Goal: Task Accomplishment & Management: Manage account settings

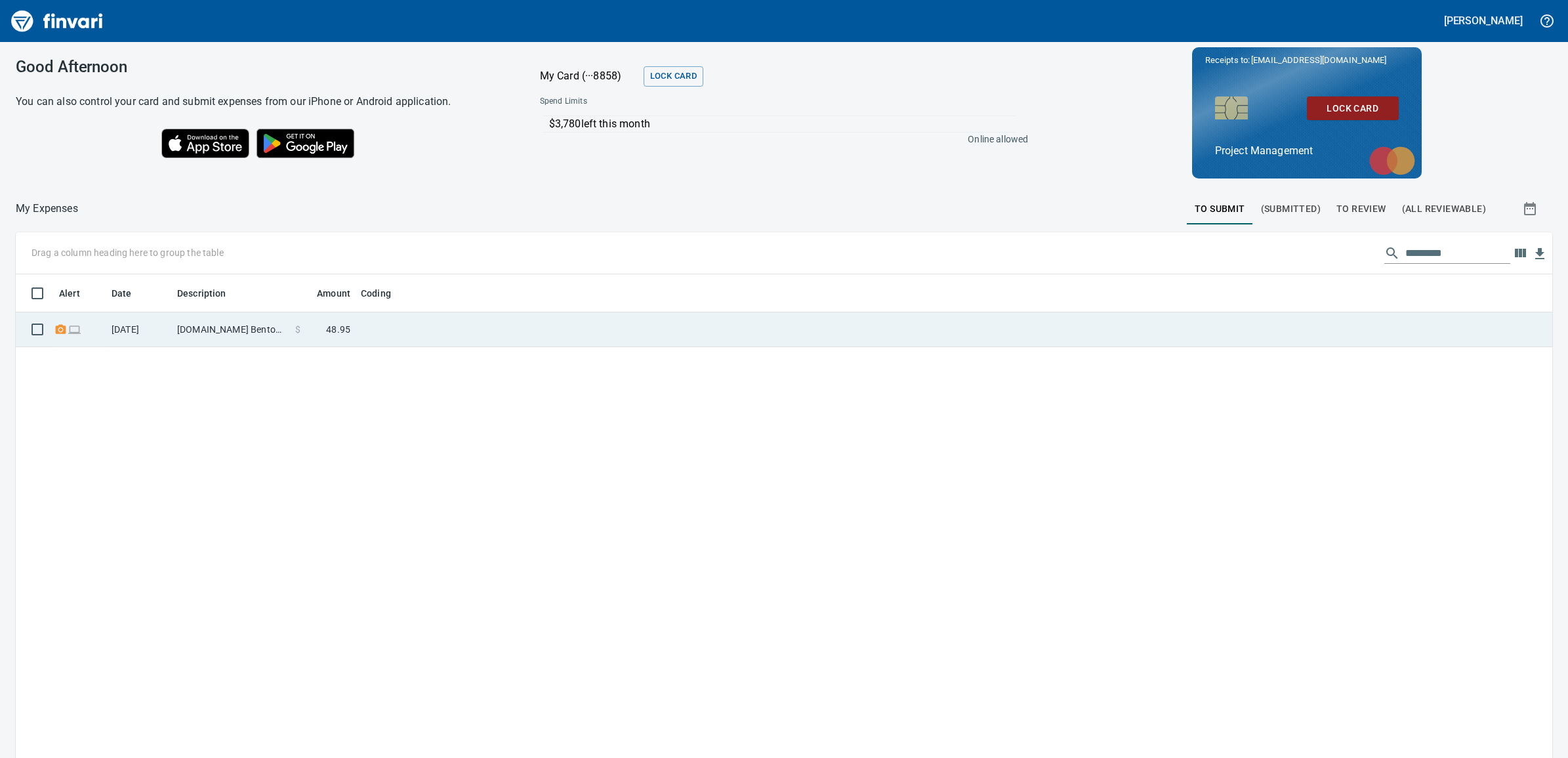
click at [762, 314] on td at bounding box center [1118, 331] width 869 height 35
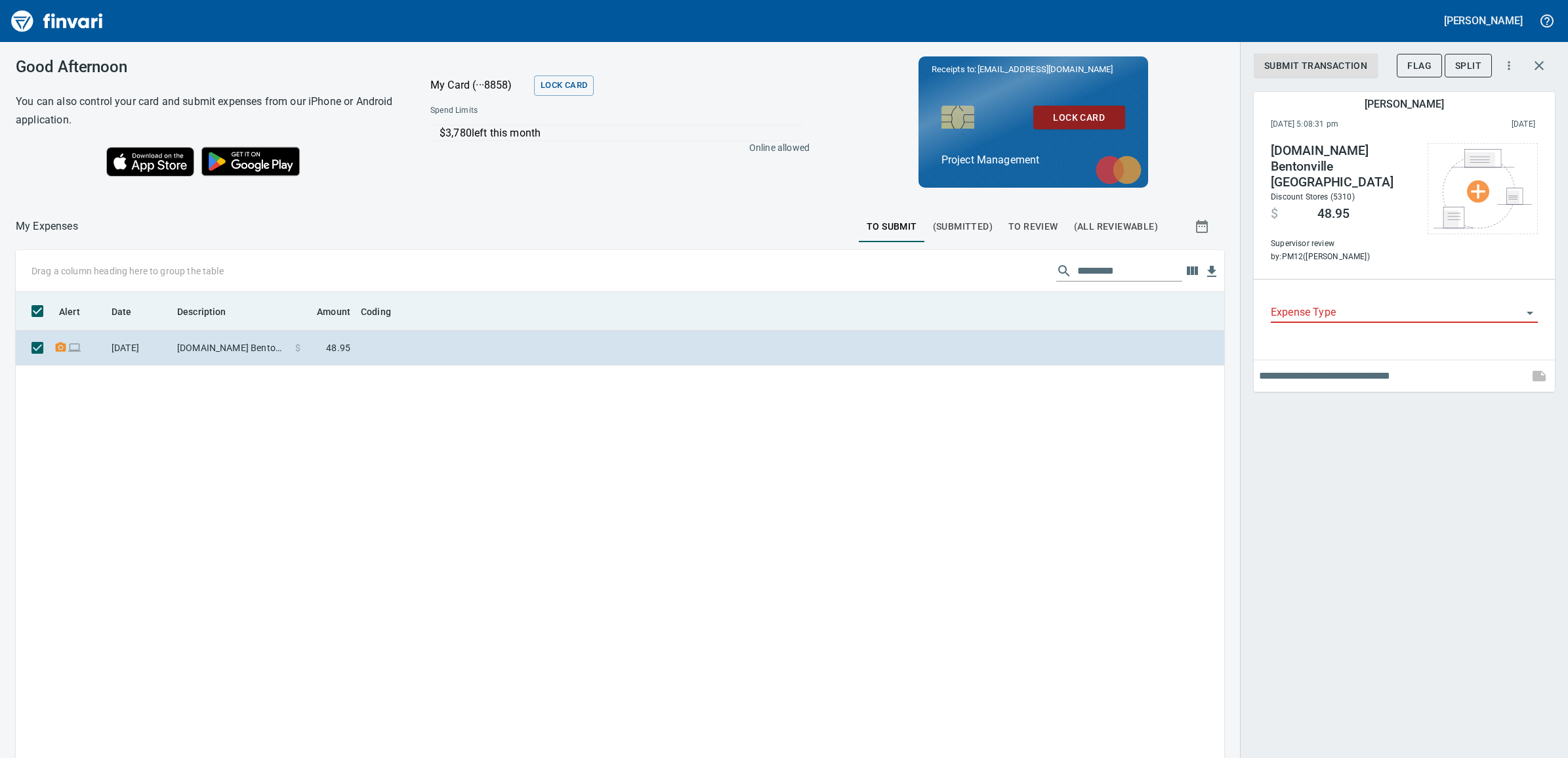
scroll to position [602, 1183]
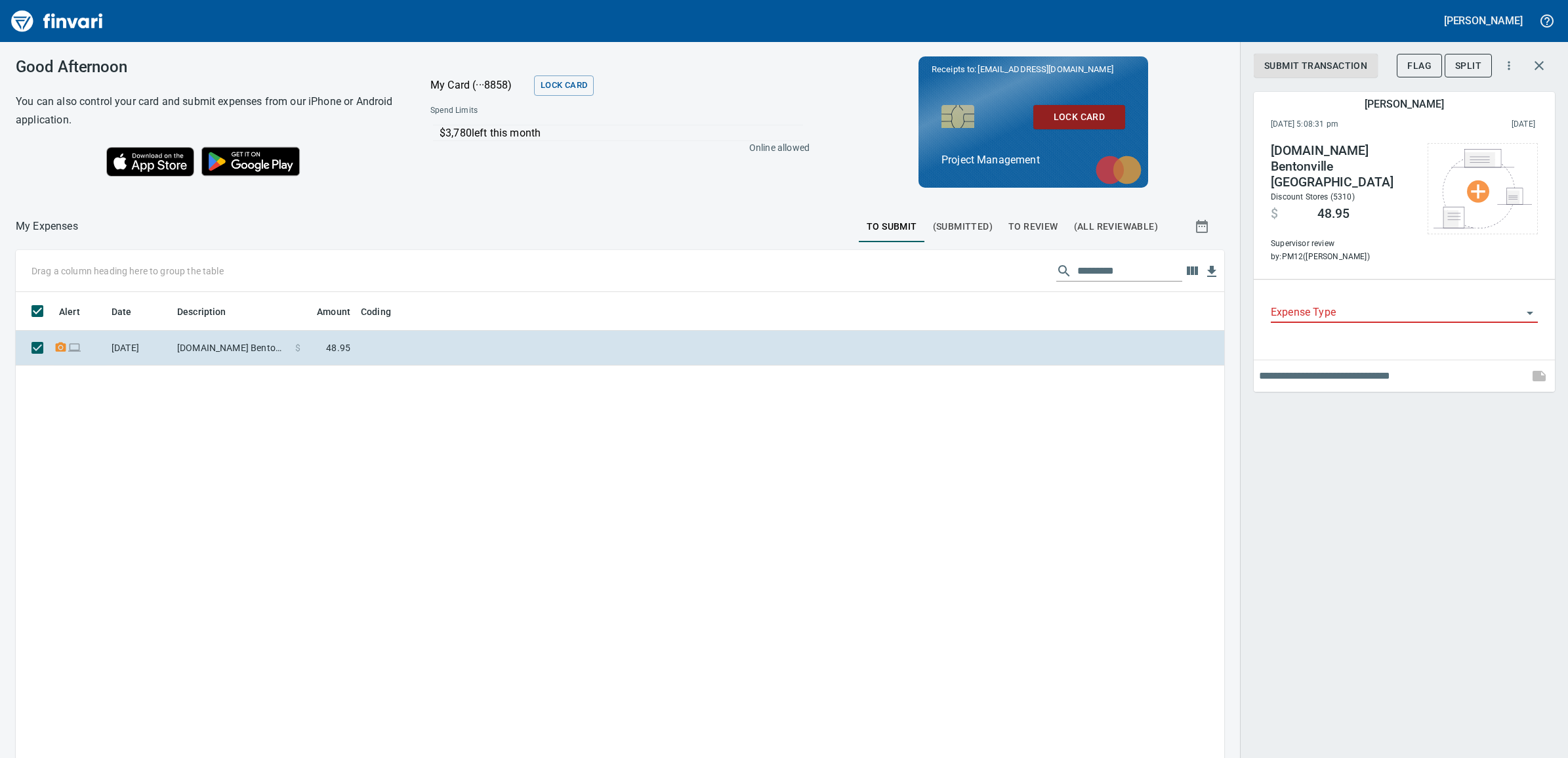
click at [1009, 224] on span "To Review" at bounding box center [1033, 227] width 50 height 17
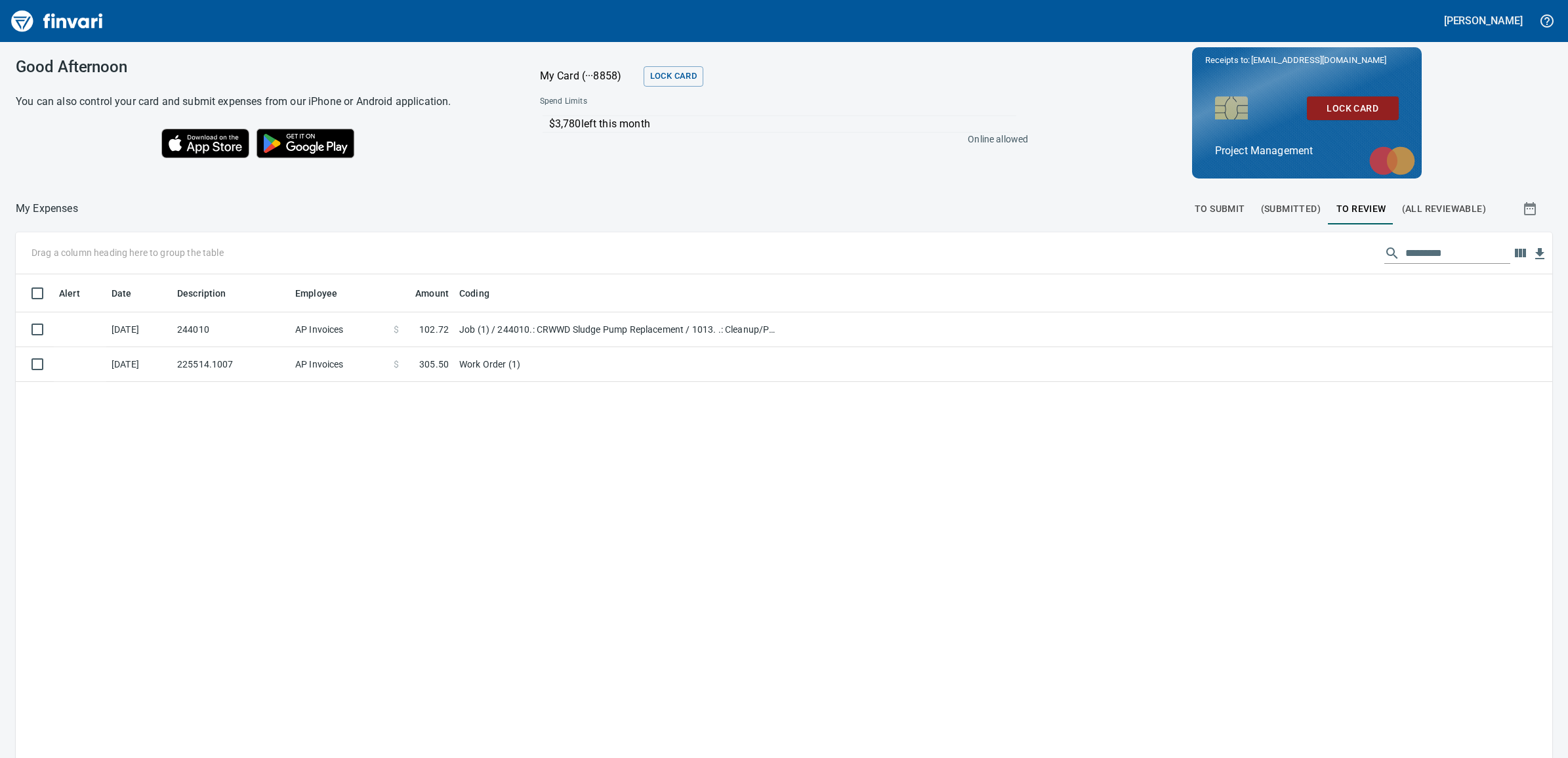
scroll to position [602, 1511]
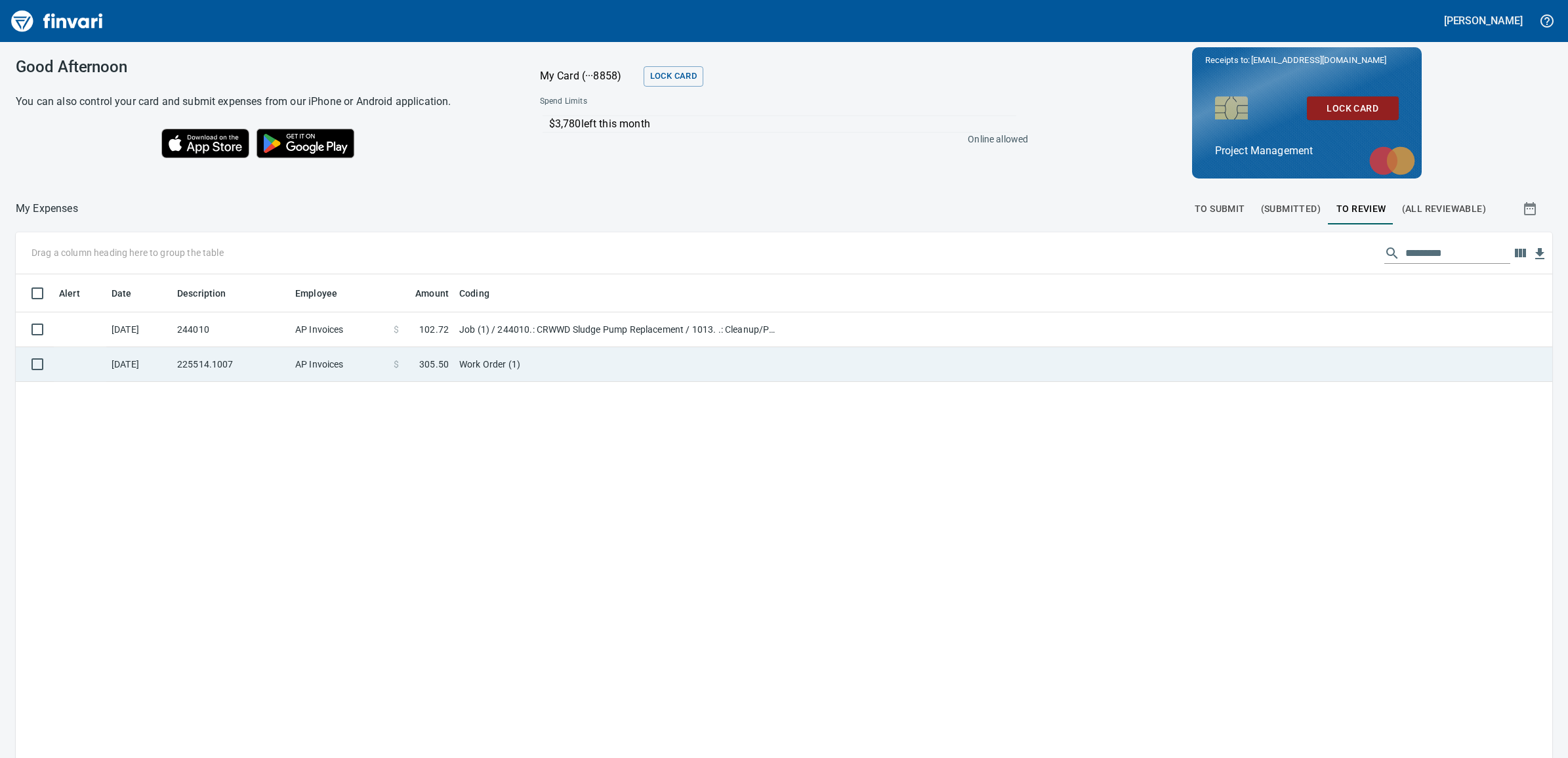
click at [601, 363] on td "Work Order (1)" at bounding box center [619, 365] width 328 height 35
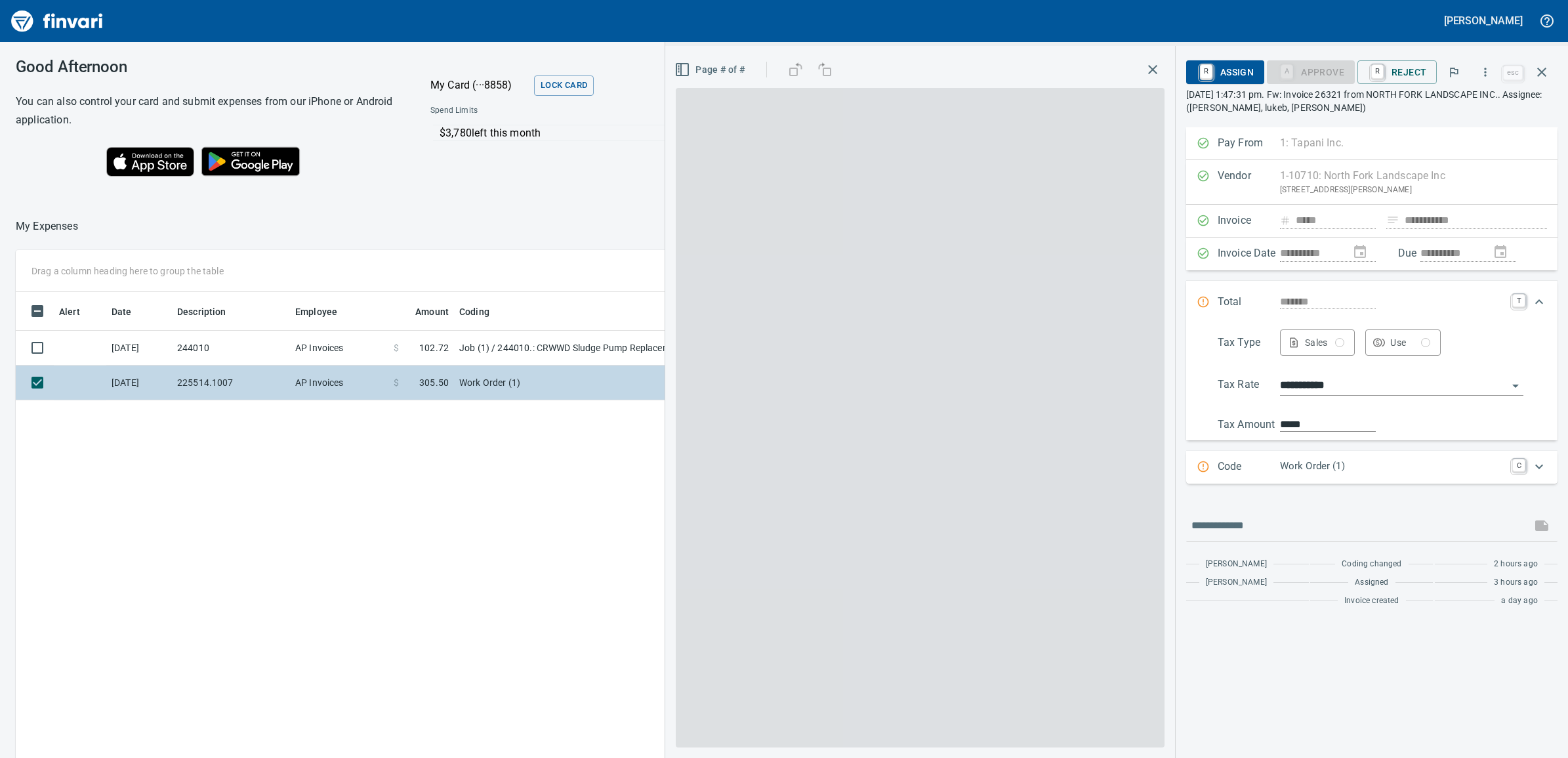
scroll to position [602, 1183]
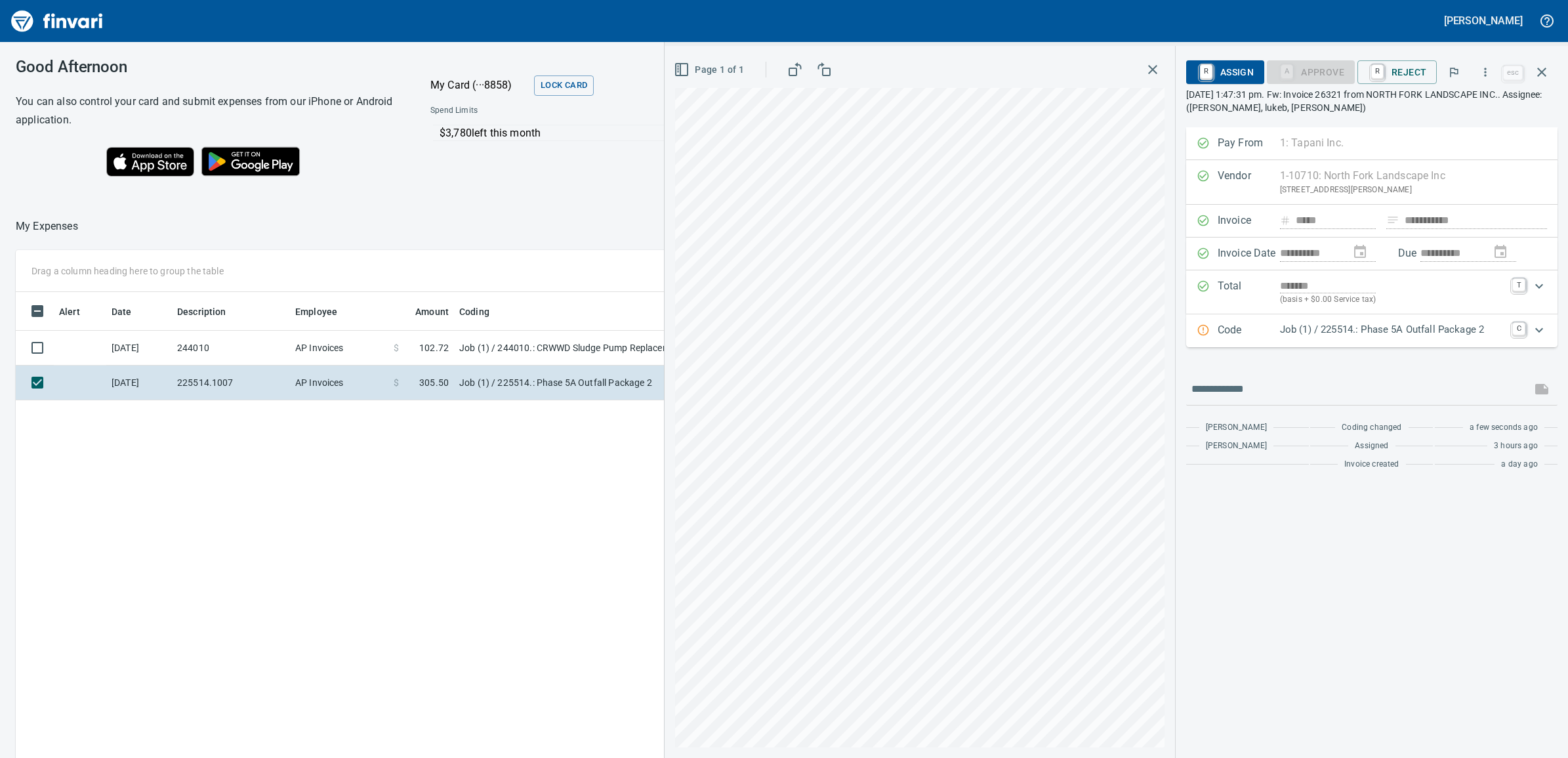
click at [1470, 332] on p "Job (1) / 225514.: Phase 5A Outfall Package 2" at bounding box center [1393, 330] width 225 height 15
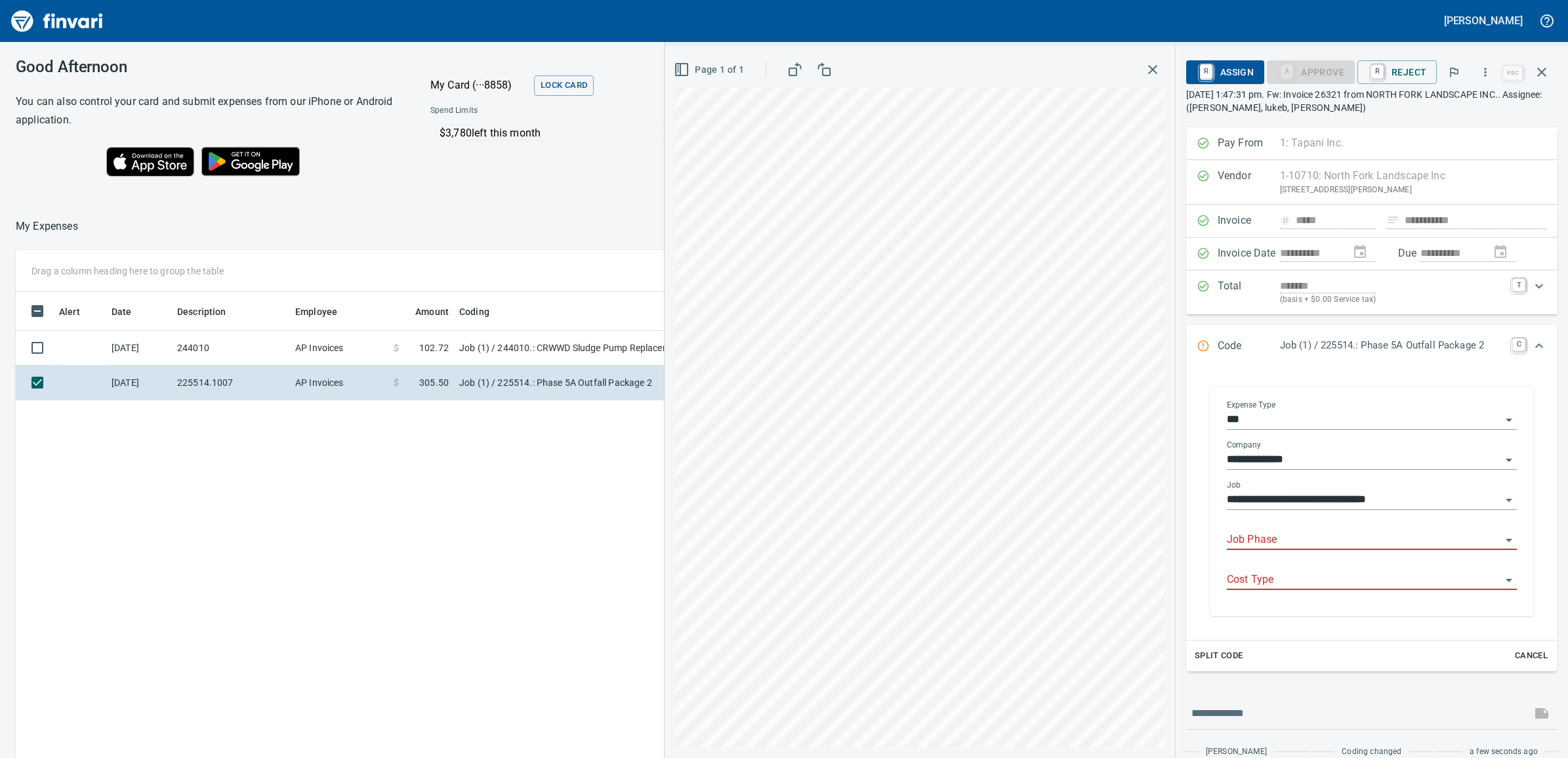
click at [1284, 532] on body "[PERSON_NAME] Good Afternoon You can also control your card and submit expenses…" at bounding box center [784, 379] width 1568 height 758
click at [1288, 547] on input "Job Phase" at bounding box center [1364, 540] width 275 height 19
click at [1277, 543] on input "Job Phase" at bounding box center [1364, 540] width 275 height 19
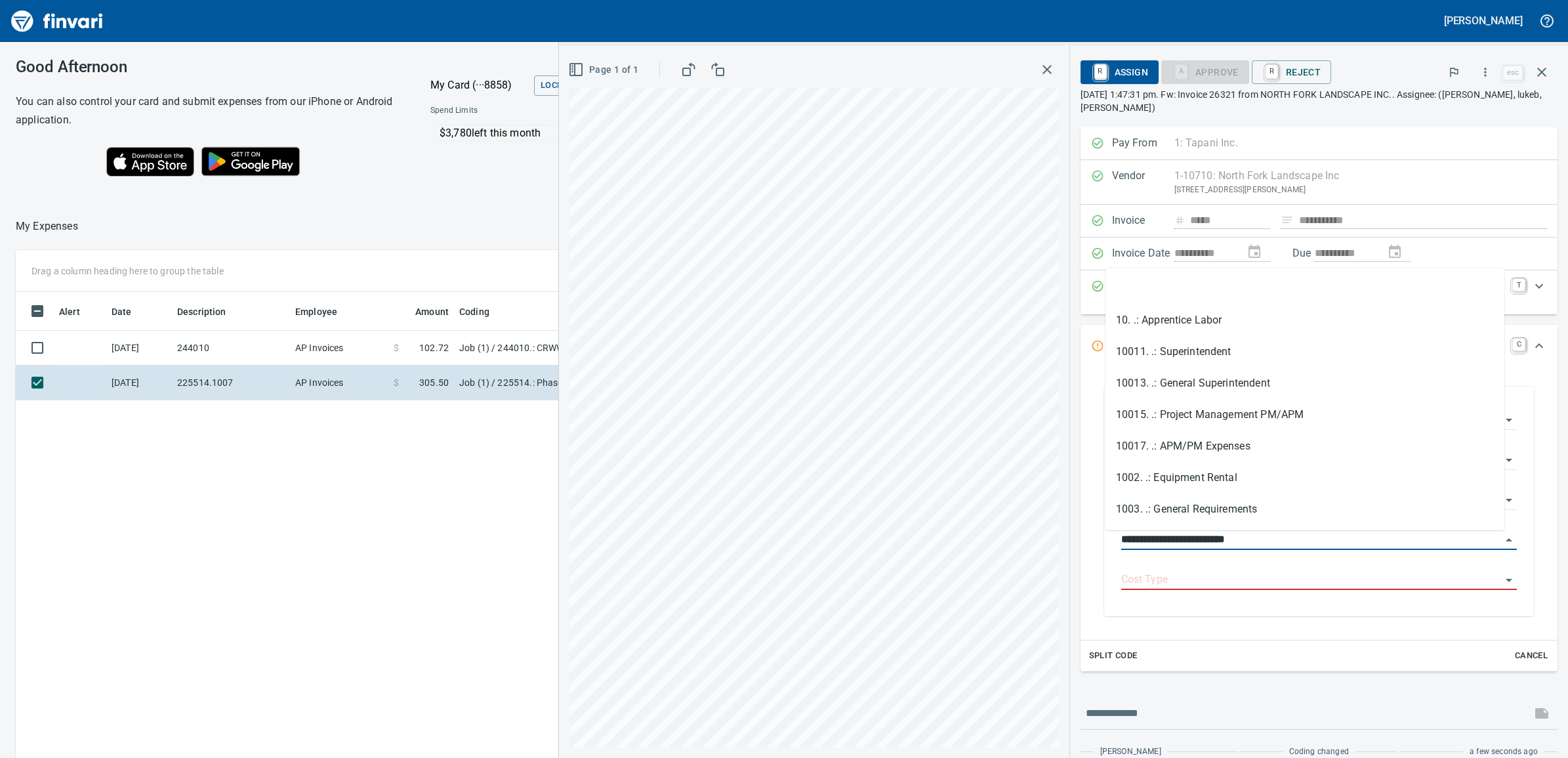
type input "**********"
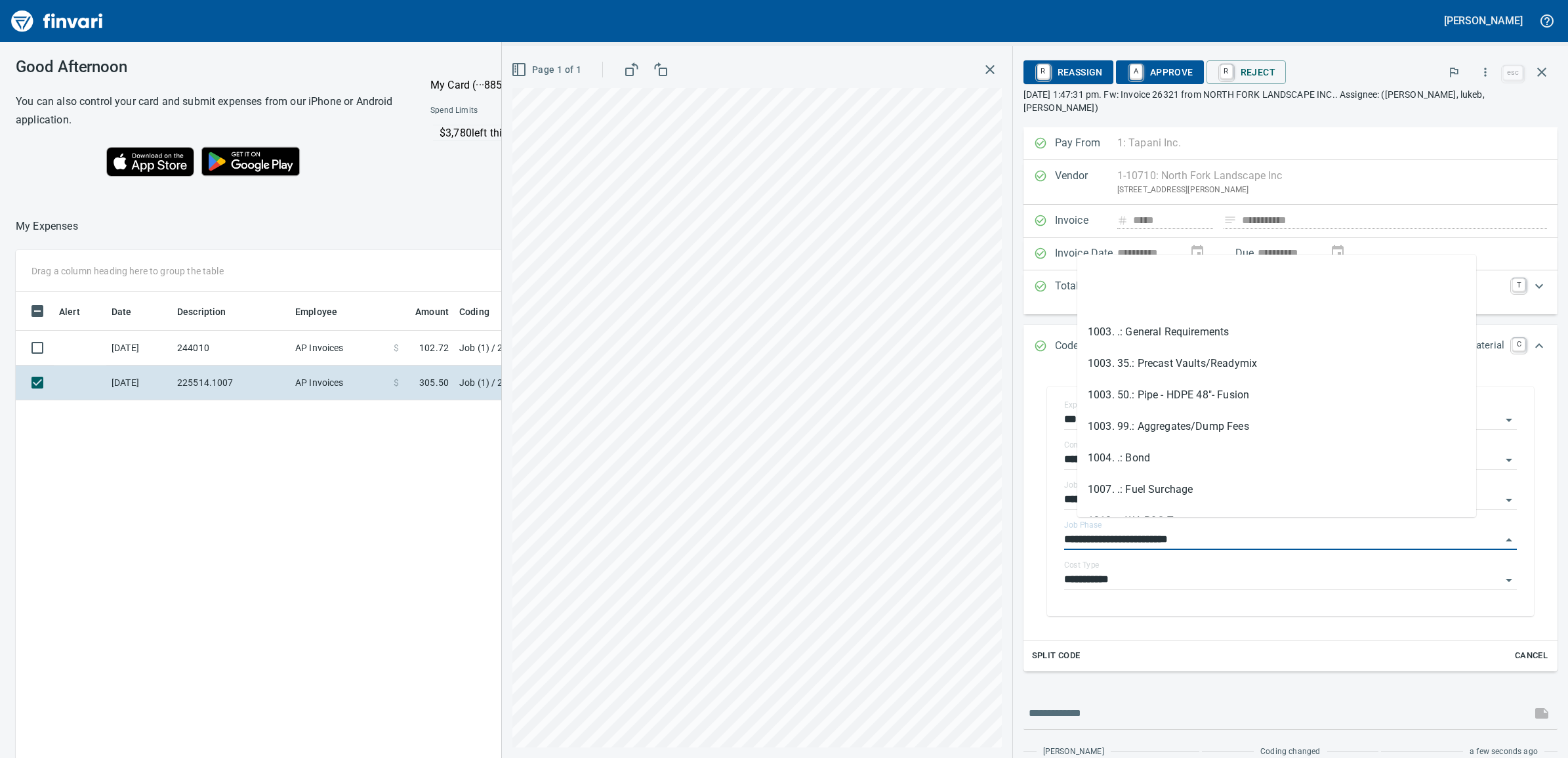
type input "**********"
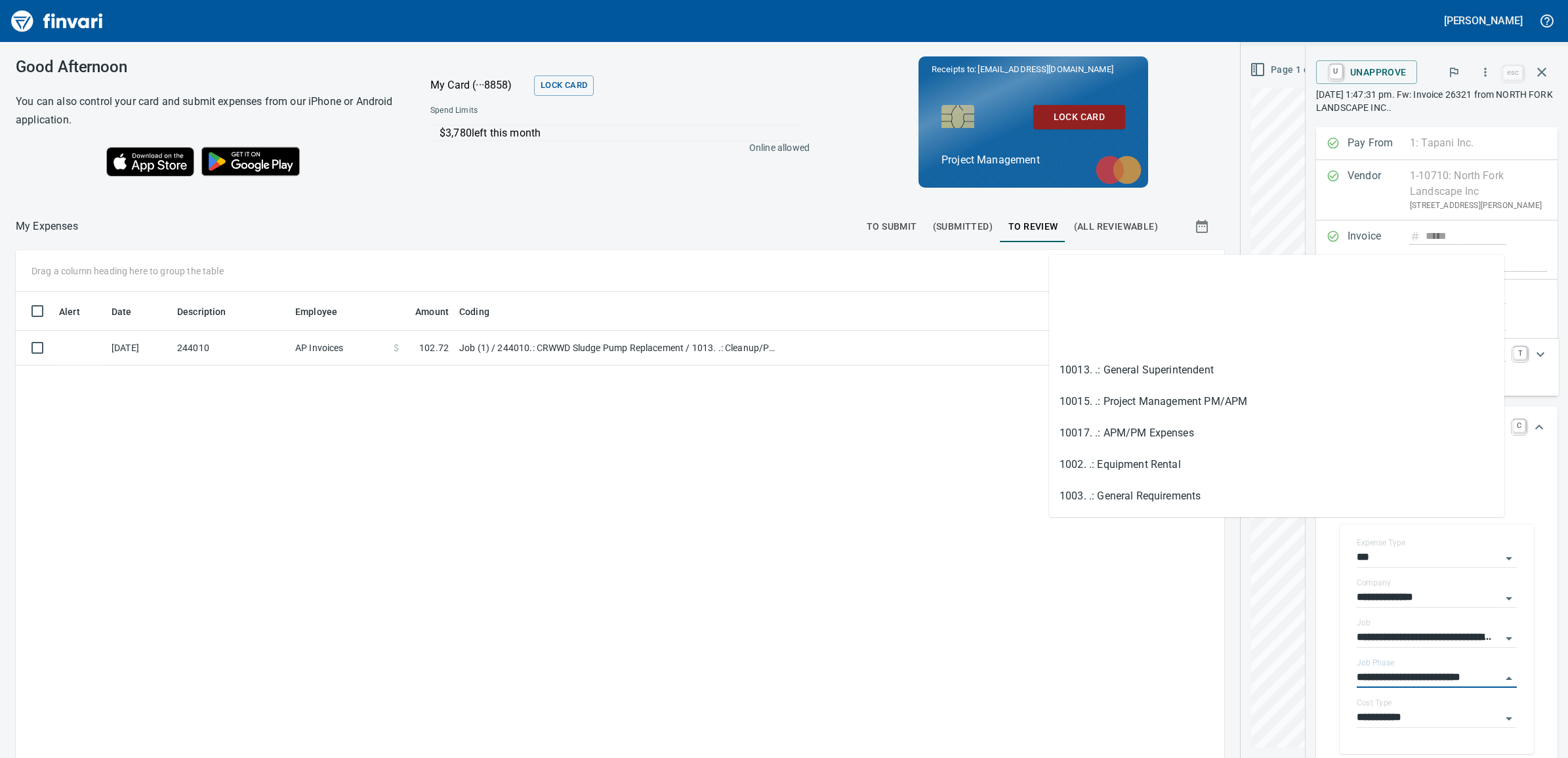
scroll to position [0, 0]
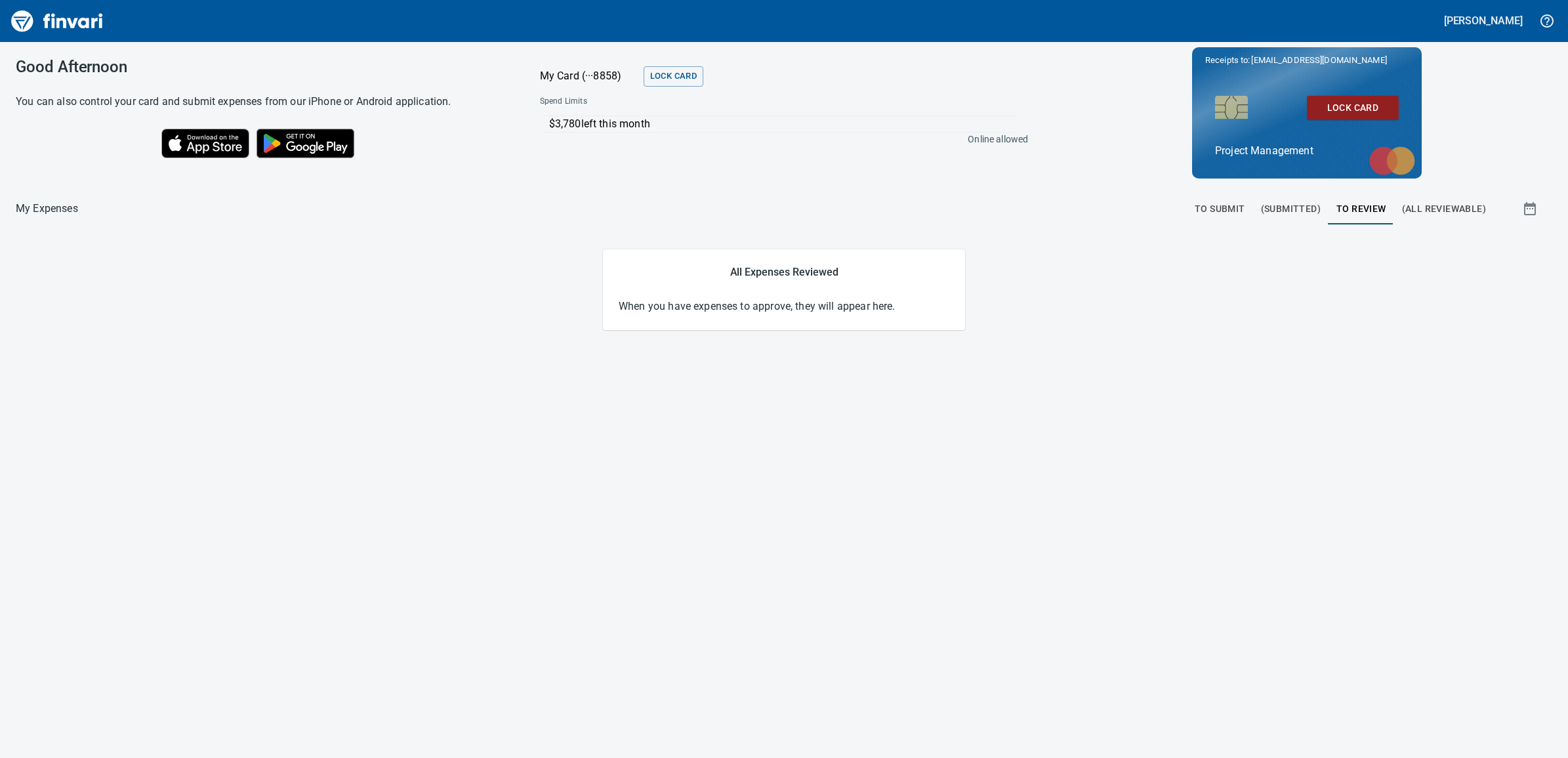
click at [1371, 205] on span "To Review" at bounding box center [1361, 208] width 50 height 17
click at [1261, 201] on button "(Submitted)" at bounding box center [1290, 208] width 75 height 31
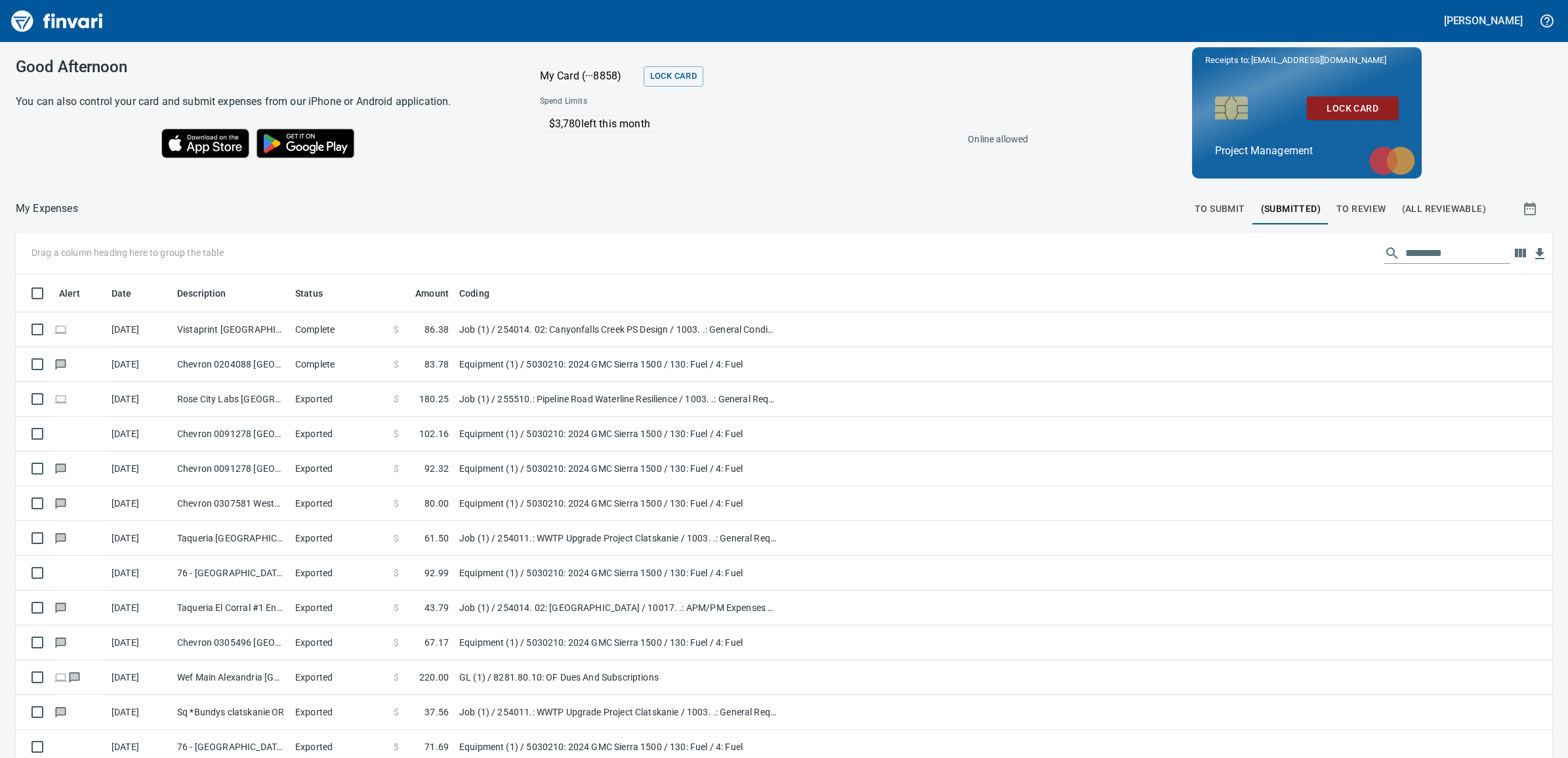
scroll to position [602, 1500]
click at [1225, 208] on span "To Submit" at bounding box center [1220, 208] width 51 height 17
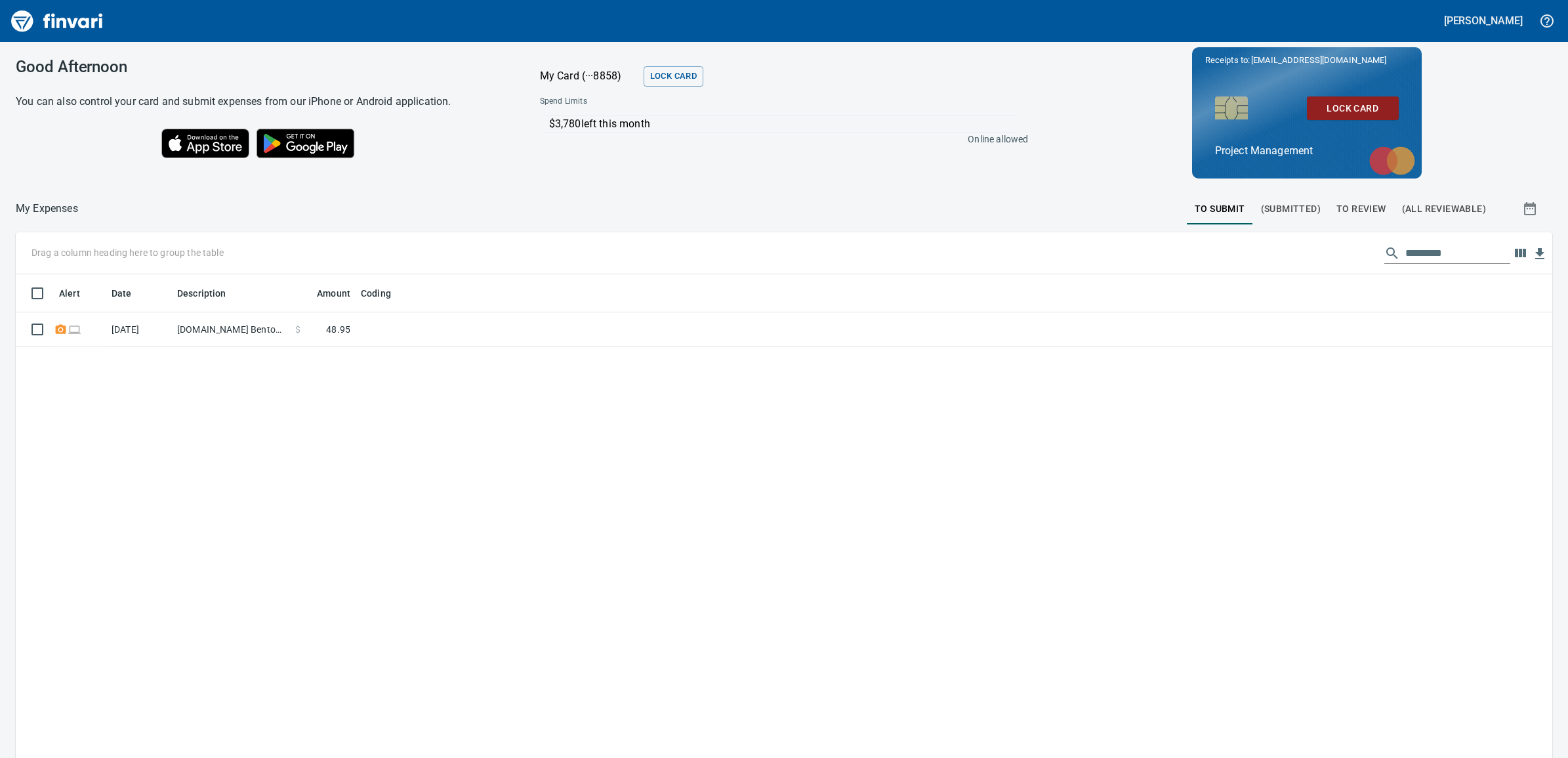
scroll to position [602, 1511]
click at [1361, 205] on span "To Review" at bounding box center [1361, 208] width 50 height 17
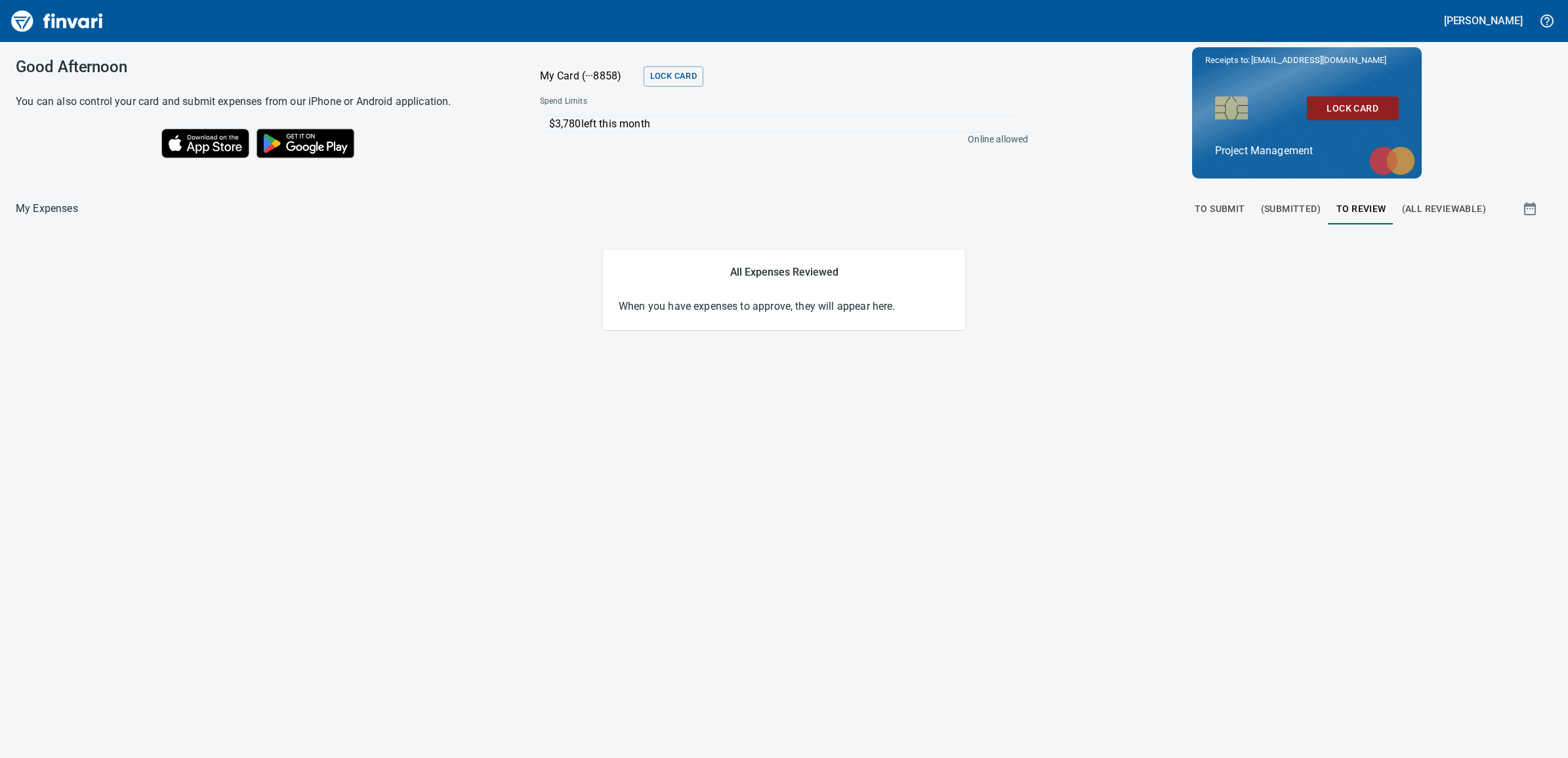
click at [1219, 202] on span "To Submit" at bounding box center [1220, 208] width 51 height 17
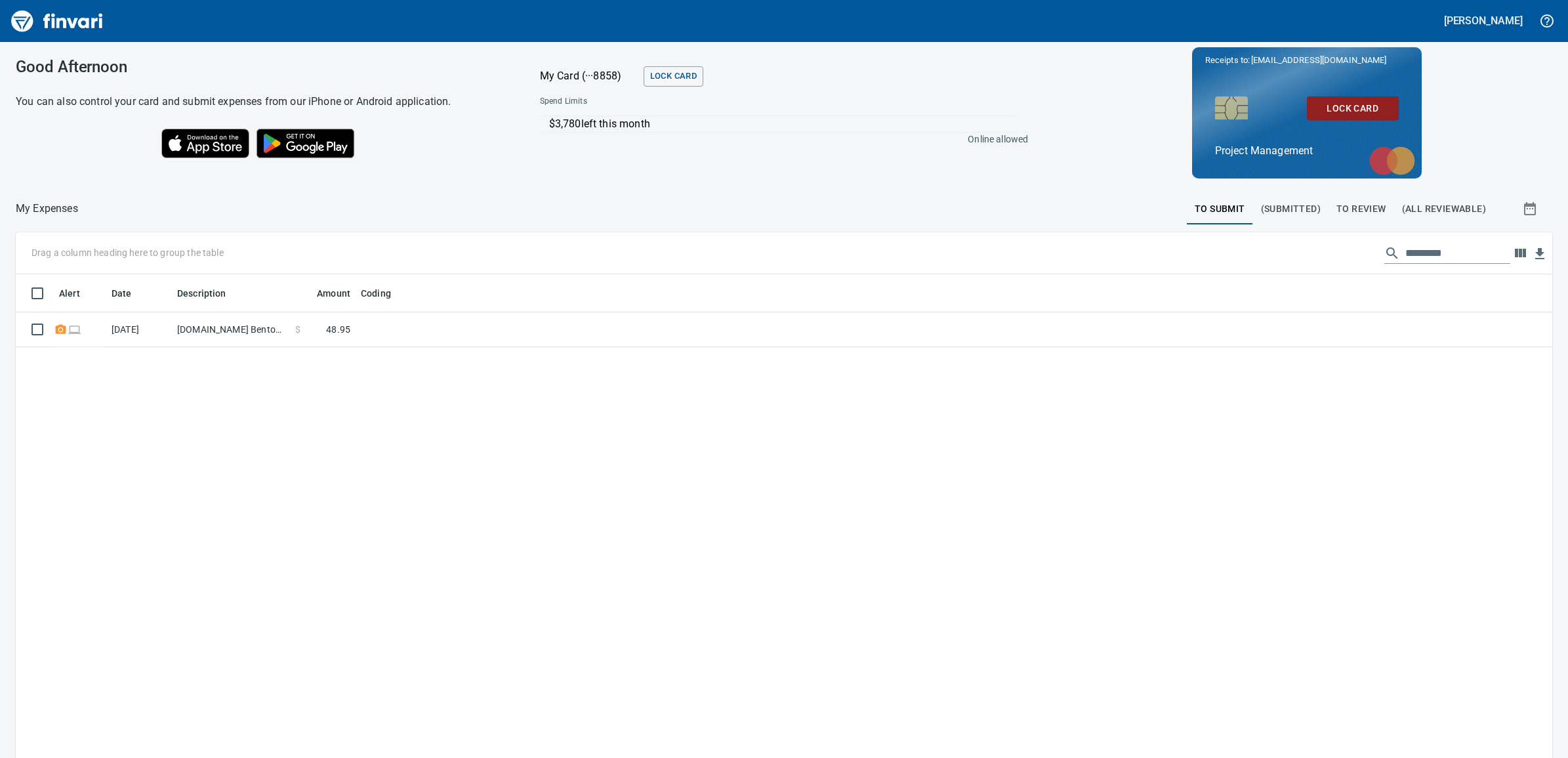
scroll to position [602, 1511]
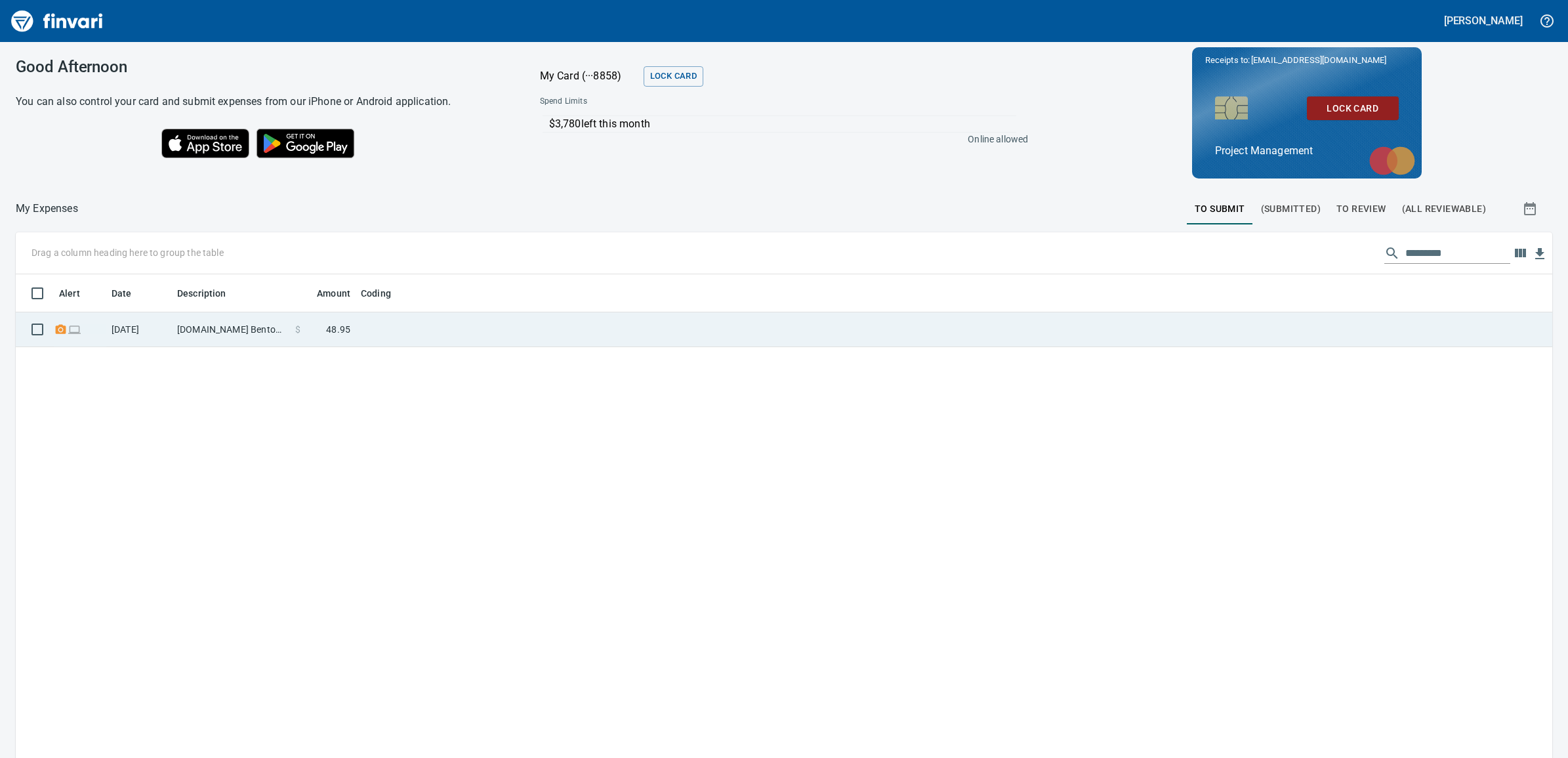
click at [250, 331] on td "[DOMAIN_NAME] Bentonville [GEOGRAPHIC_DATA]" at bounding box center [231, 331] width 118 height 35
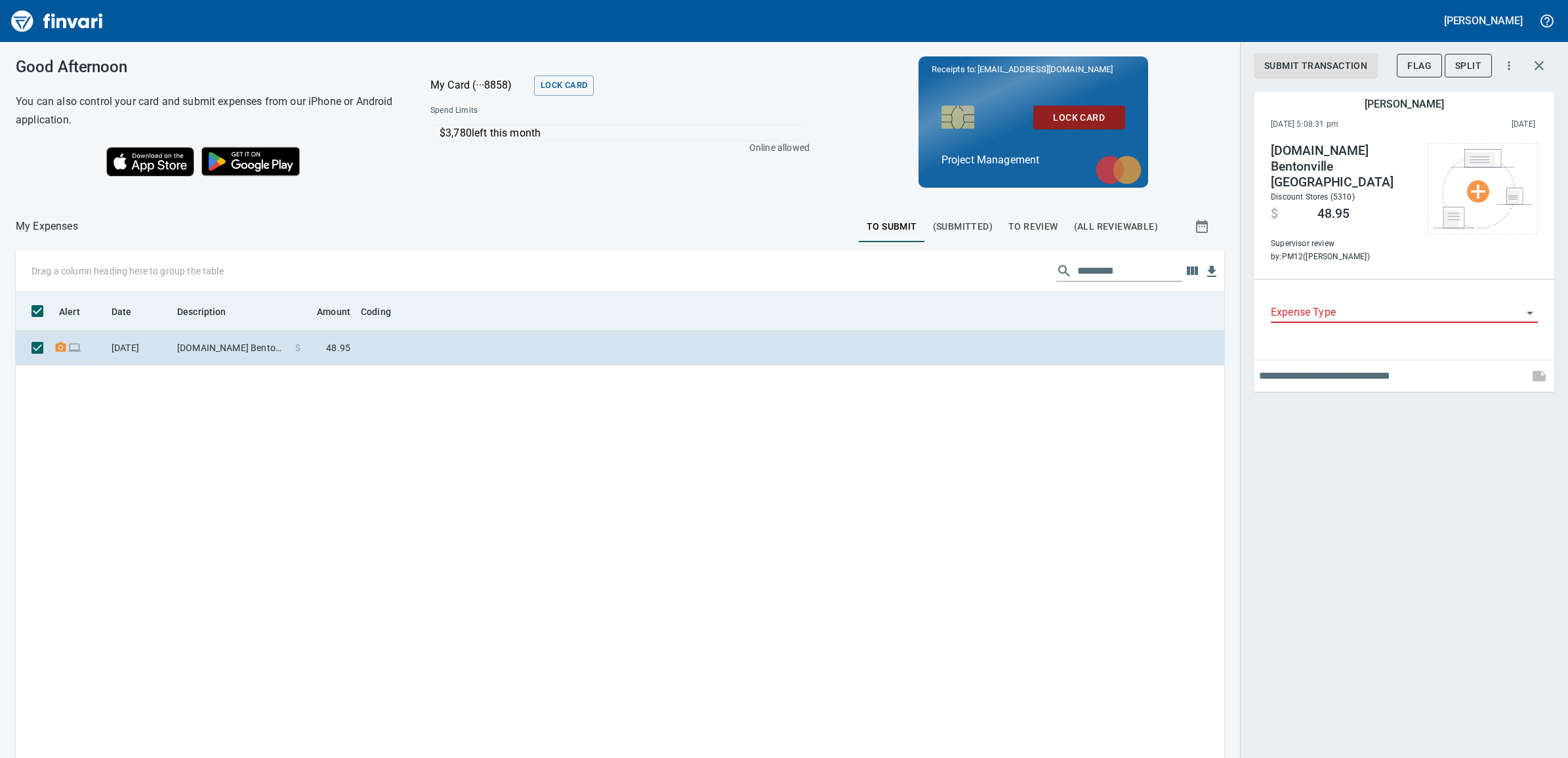
scroll to position [602, 1183]
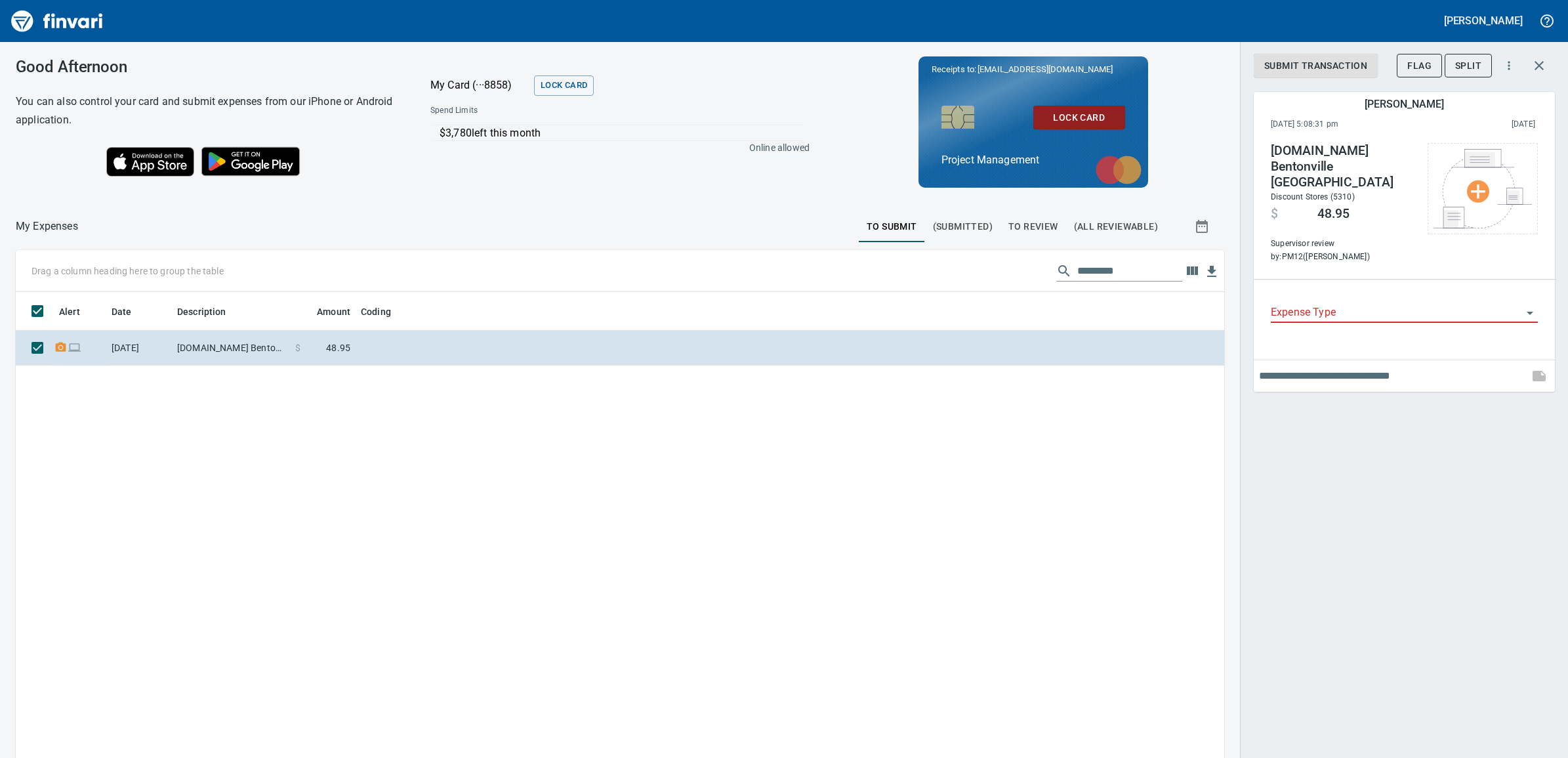
click at [1019, 234] on button "To Review" at bounding box center [1033, 226] width 65 height 31
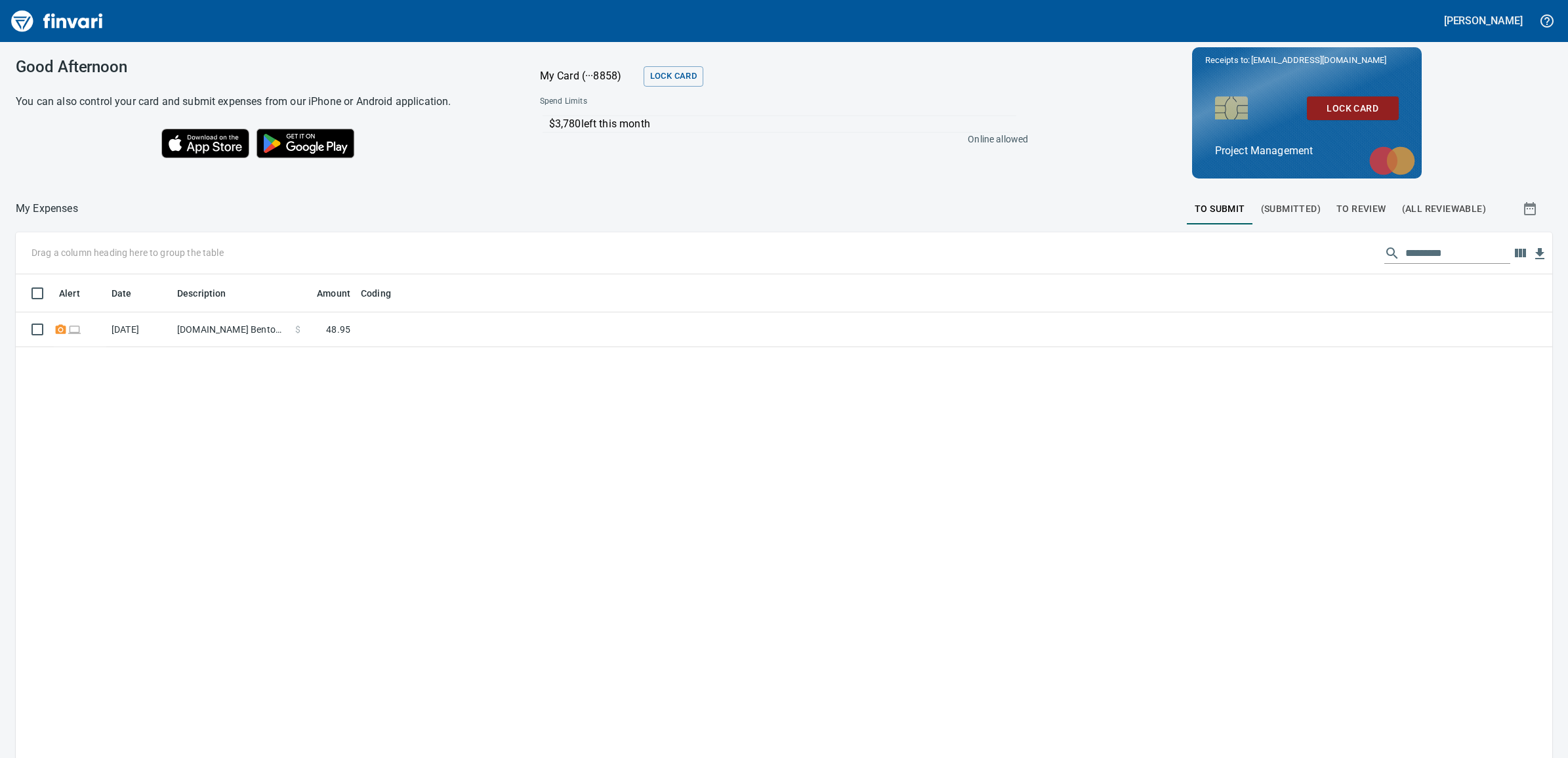
scroll to position [602, 1511]
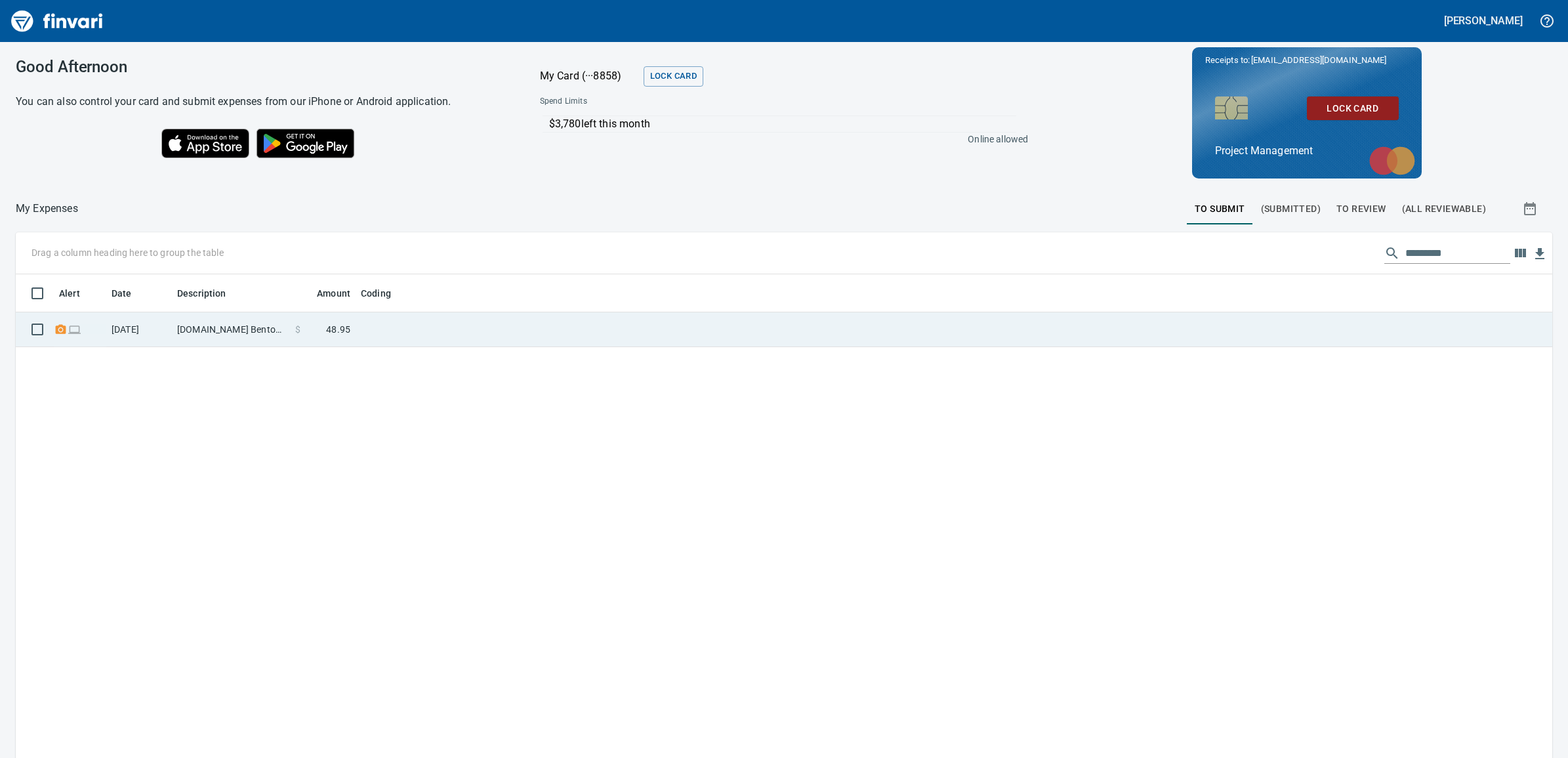
click at [292, 333] on td "$ 48.95" at bounding box center [323, 331] width 65 height 35
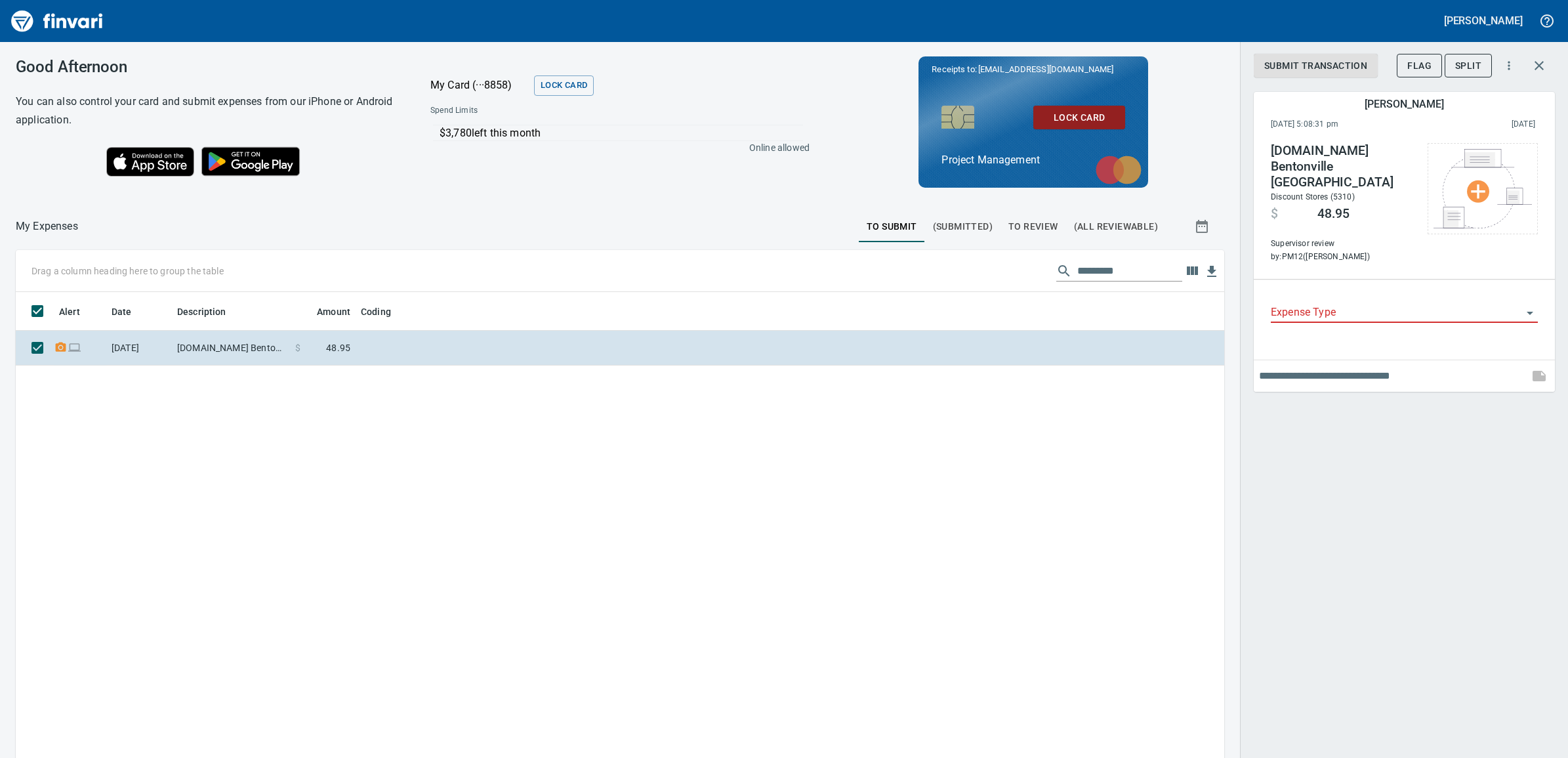
scroll to position [602, 1183]
click at [1030, 223] on span "To Review" at bounding box center [1033, 227] width 50 height 17
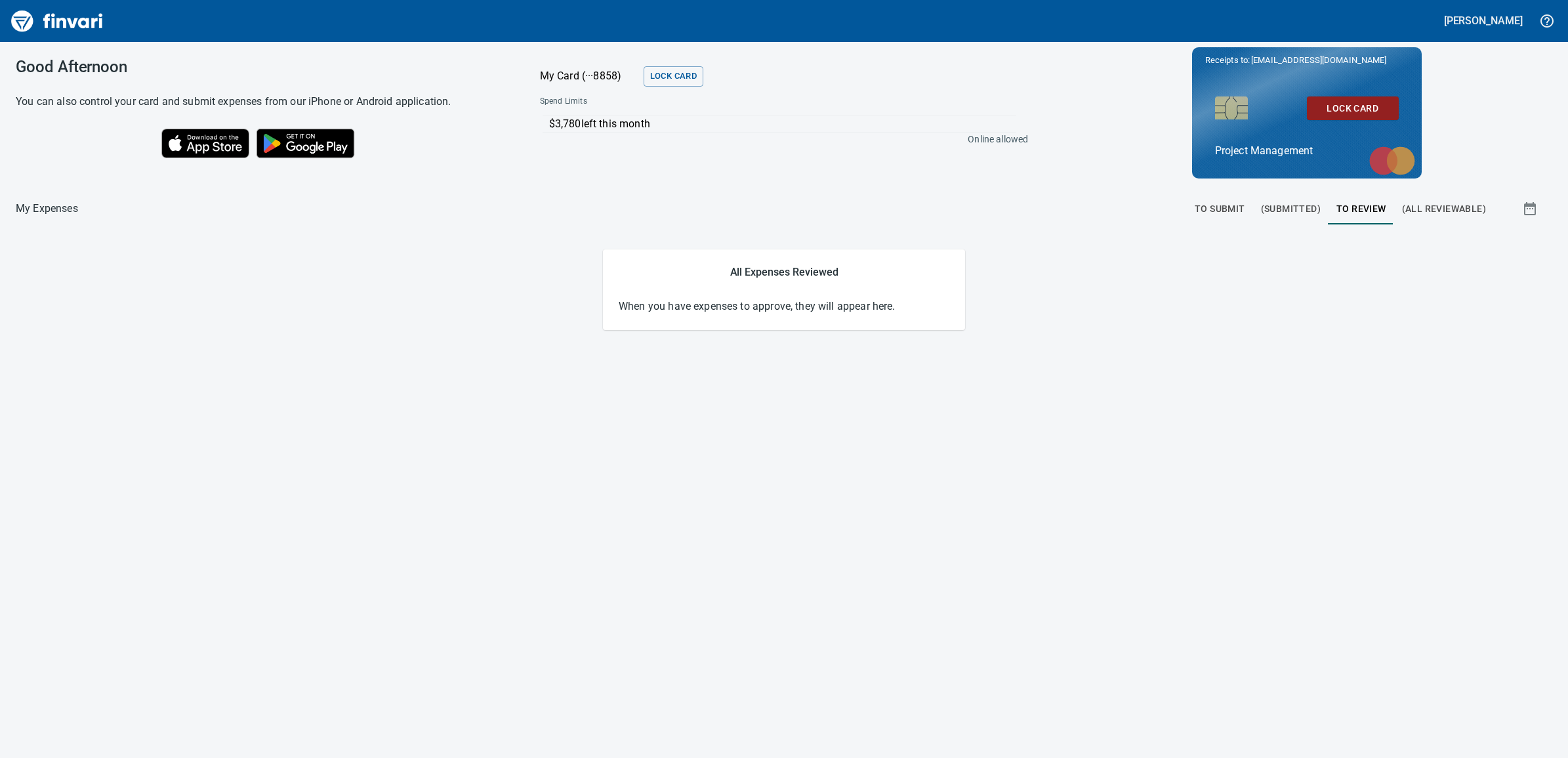
click at [762, 125] on p "$3,780 left this month" at bounding box center [783, 124] width 468 height 16
